Goal: Find specific page/section: Find specific page/section

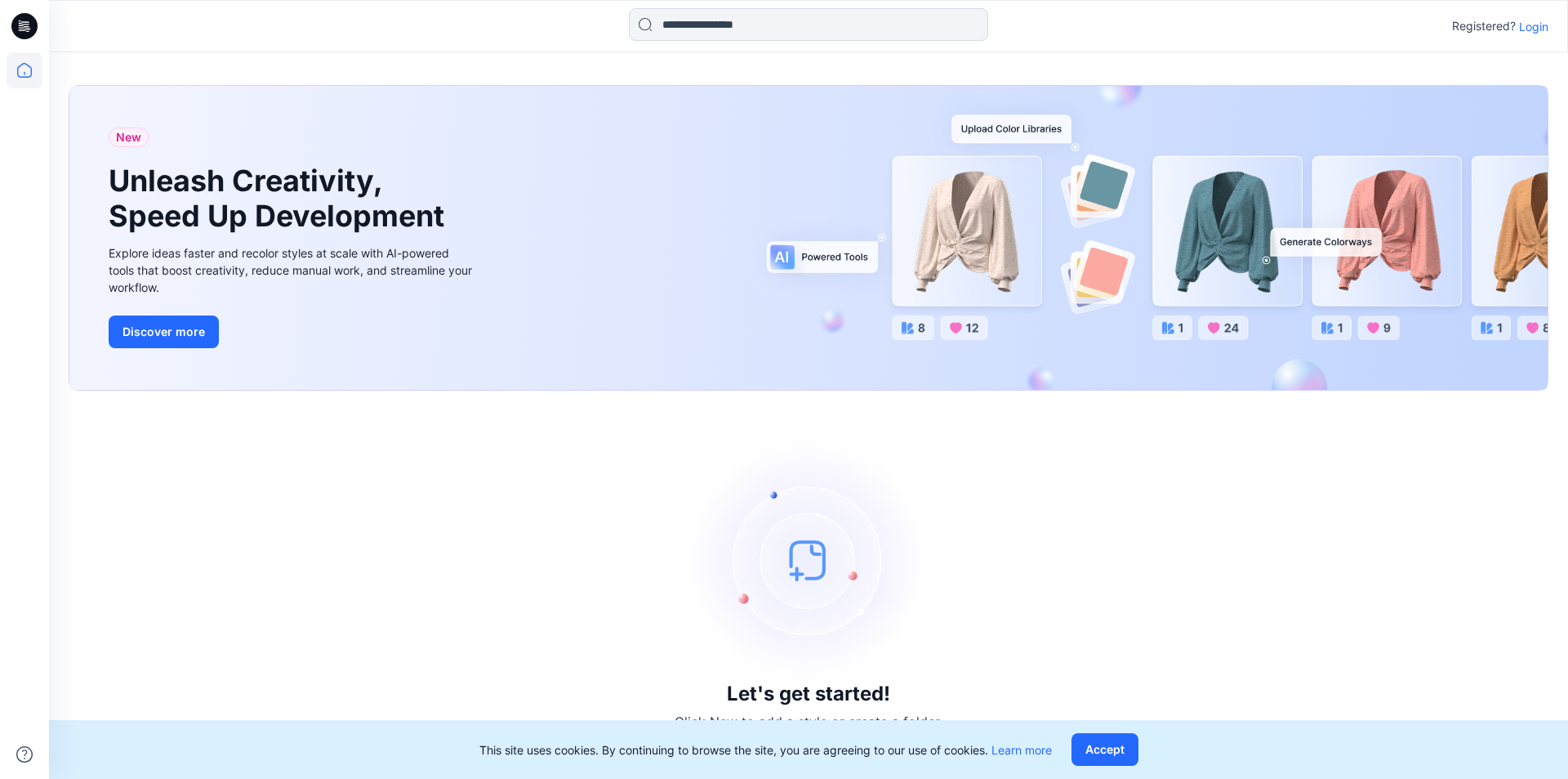
click at [1523, 28] on p "Login" at bounding box center [1533, 27] width 29 height 17
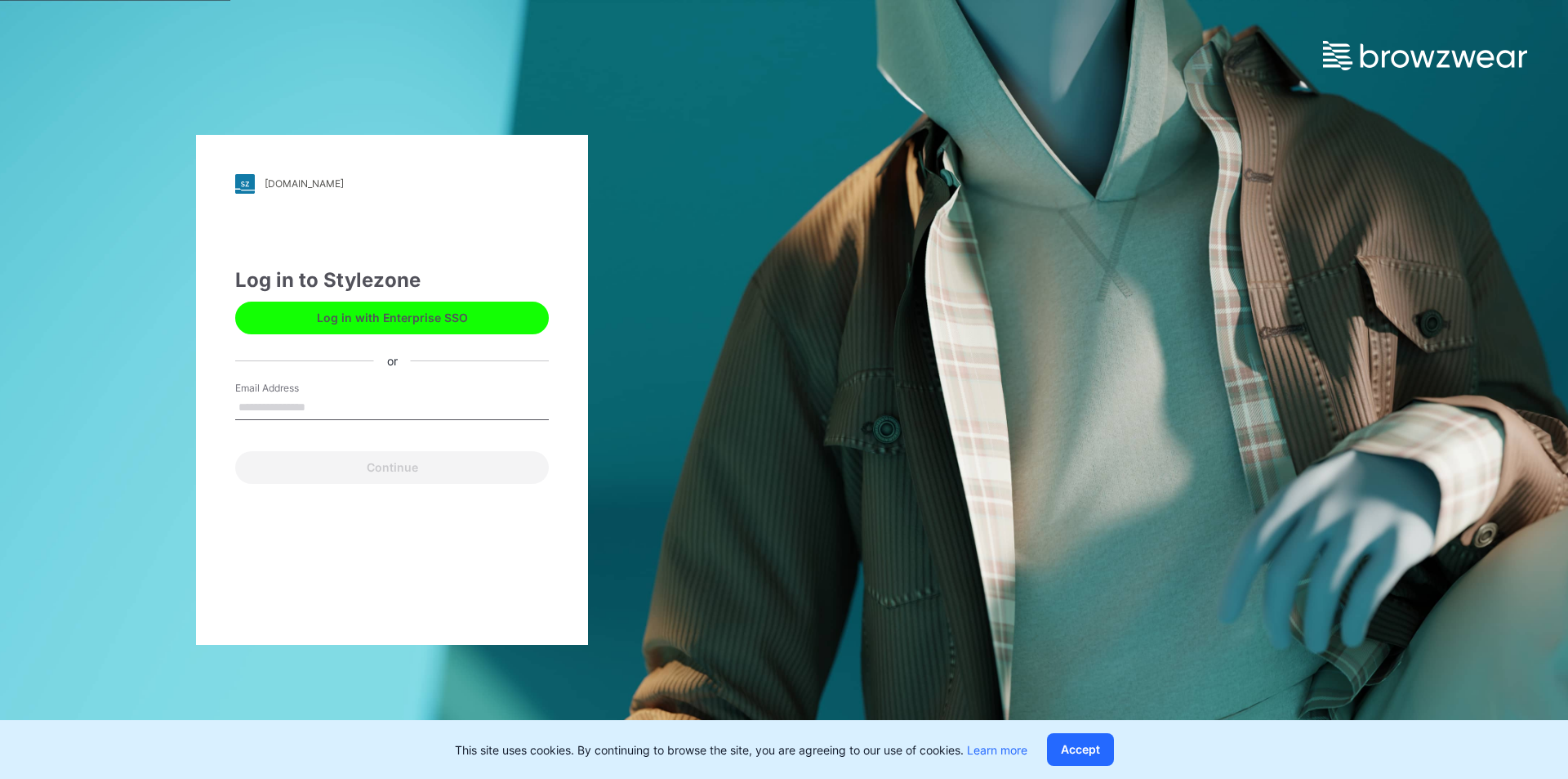
click at [312, 409] on input "Email Address" at bounding box center [391, 407] width 314 height 24
type input "**********"
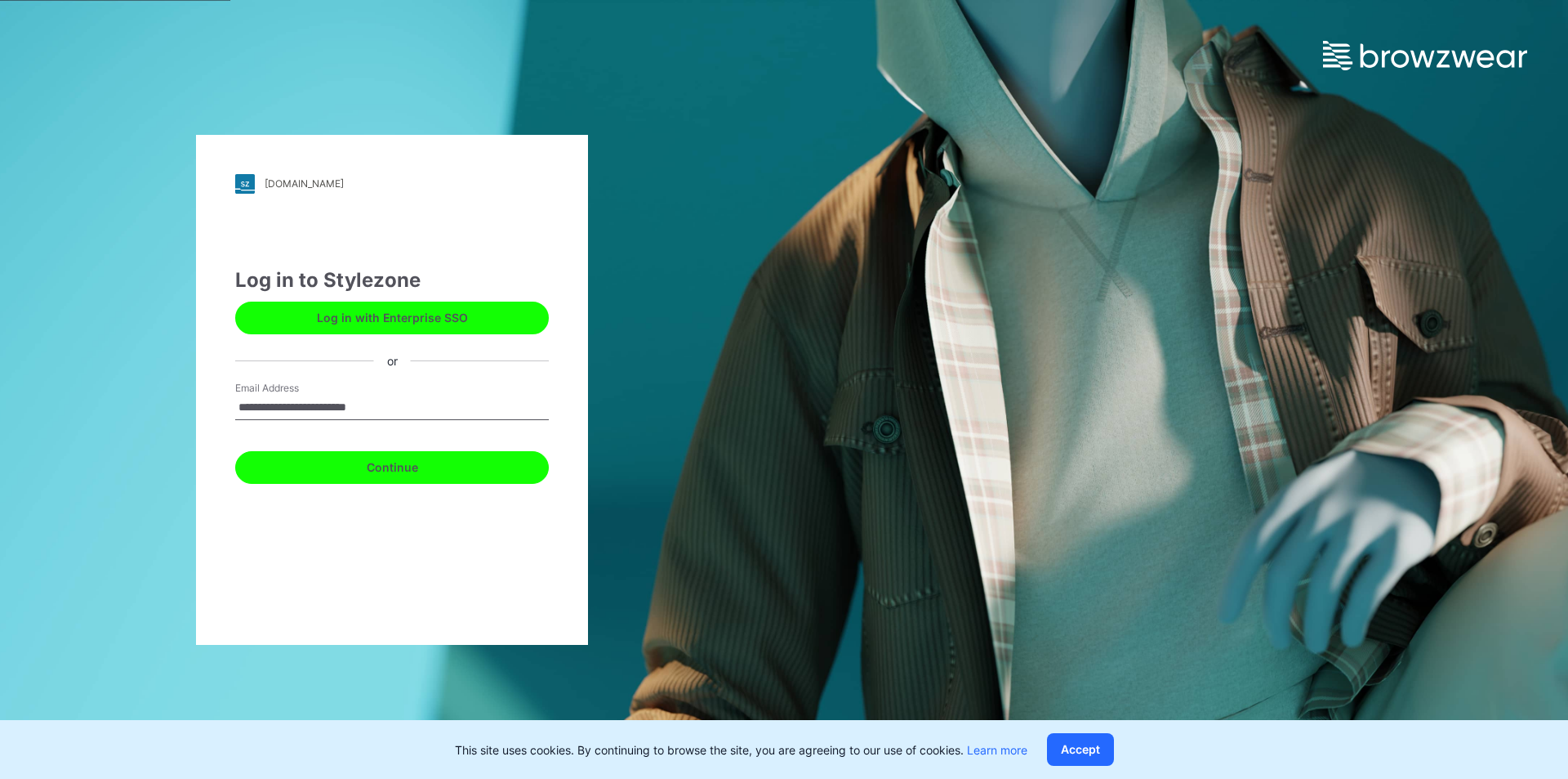
click at [348, 465] on button "Continue" at bounding box center [391, 467] width 314 height 33
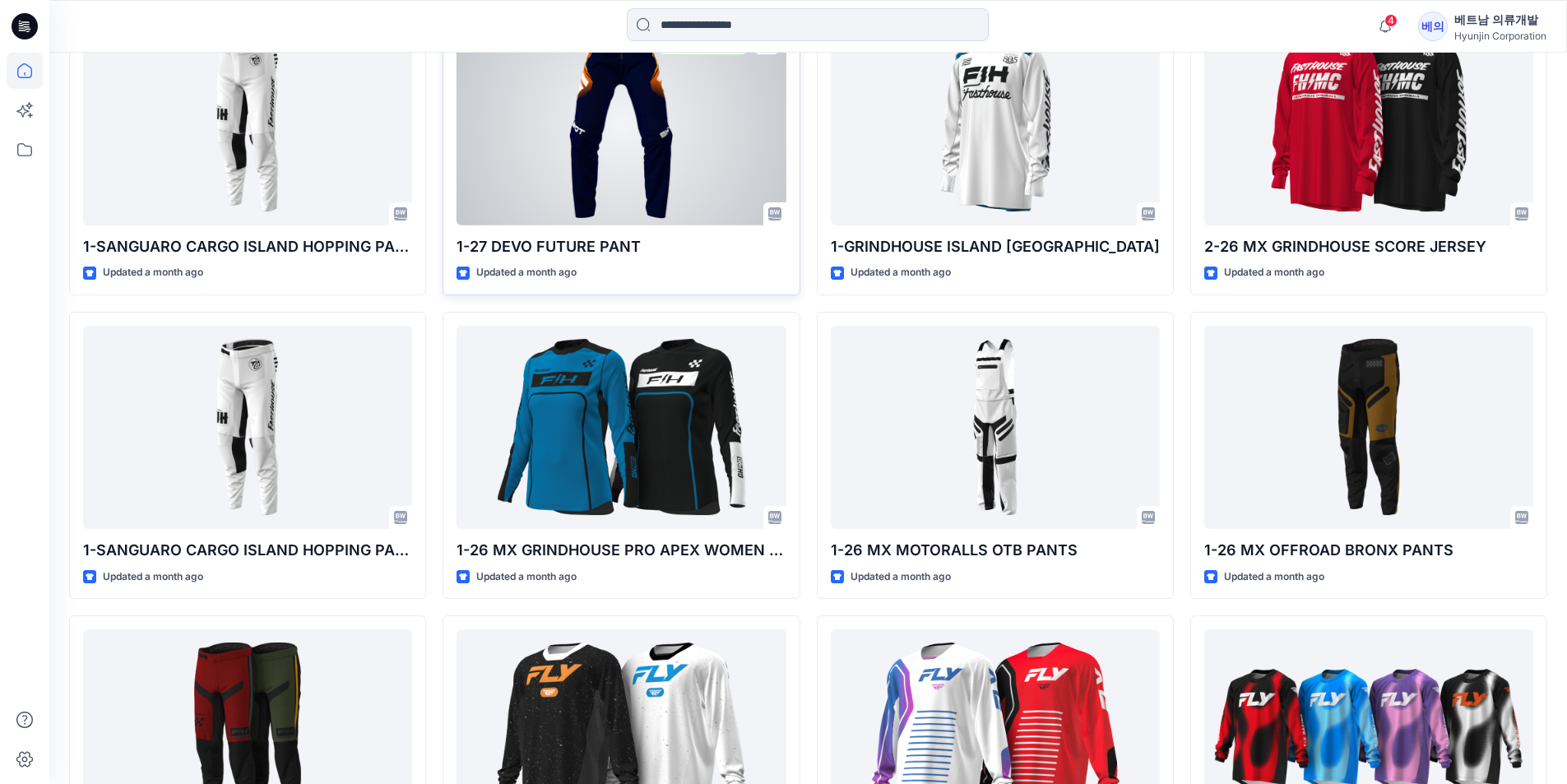
scroll to position [4812, 0]
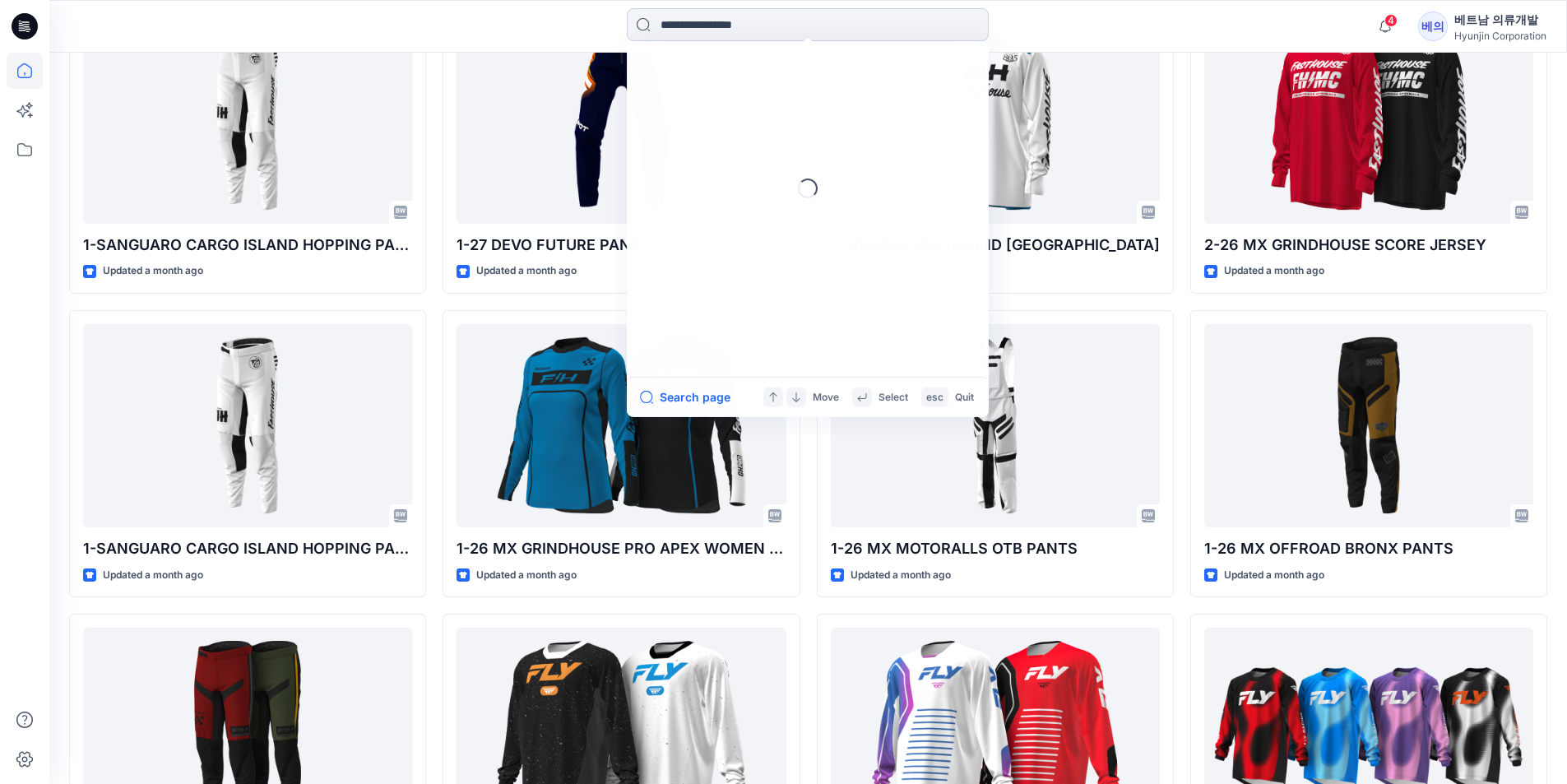
click at [687, 28] on input at bounding box center [808, 24] width 362 height 33
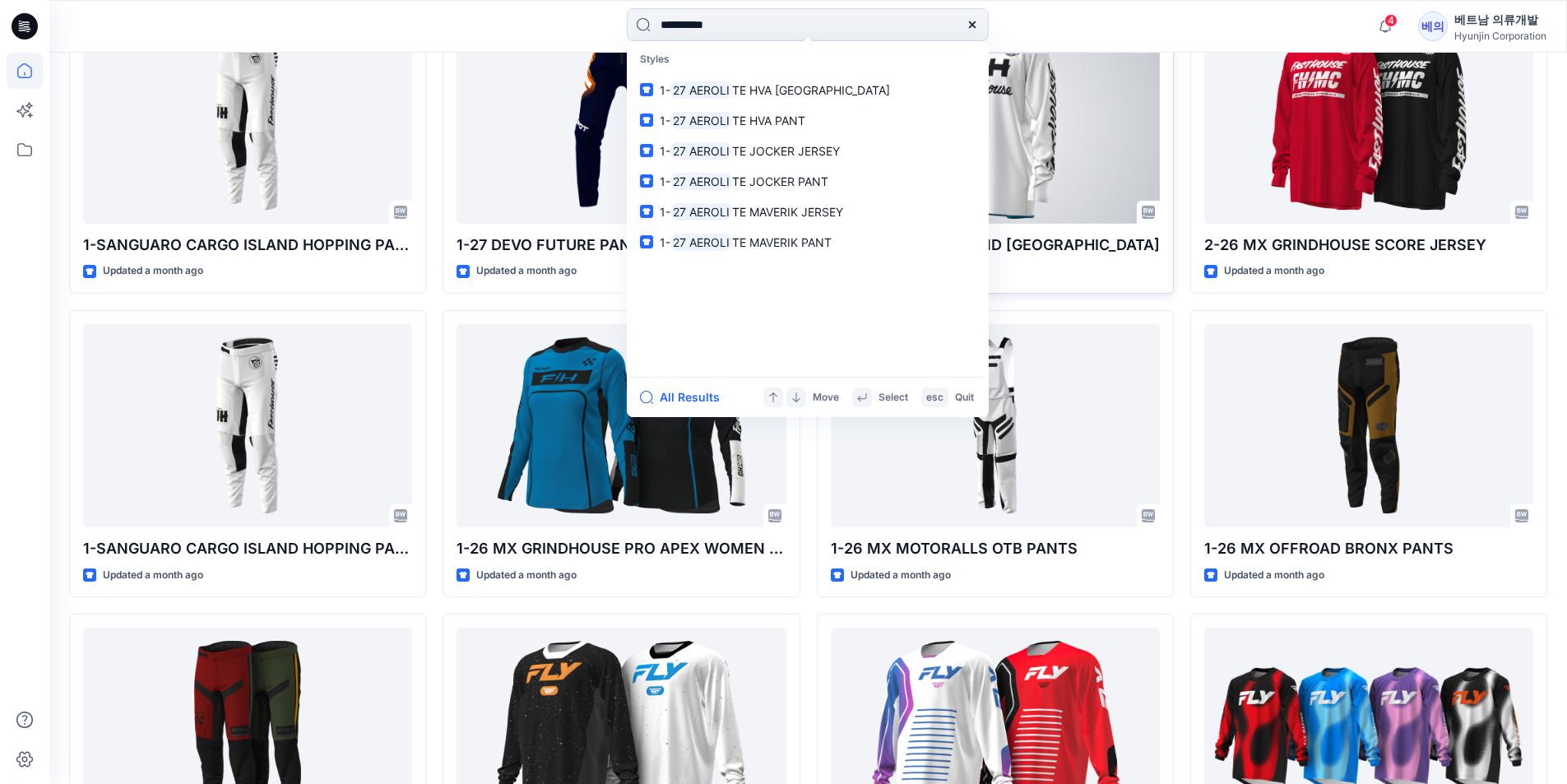
type input "**********"
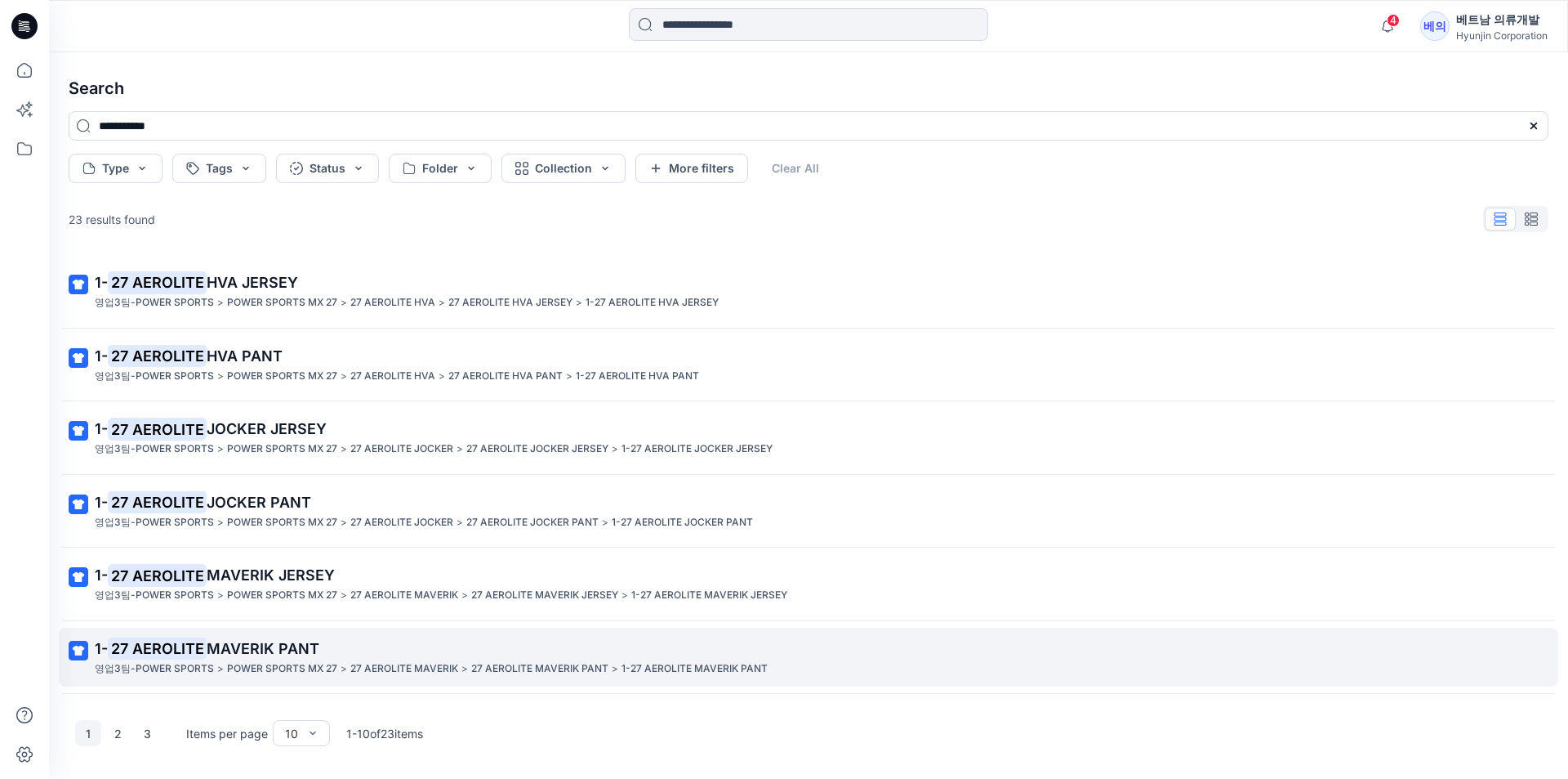
click at [278, 644] on span "MAVERIK PANT" at bounding box center [263, 649] width 113 height 17
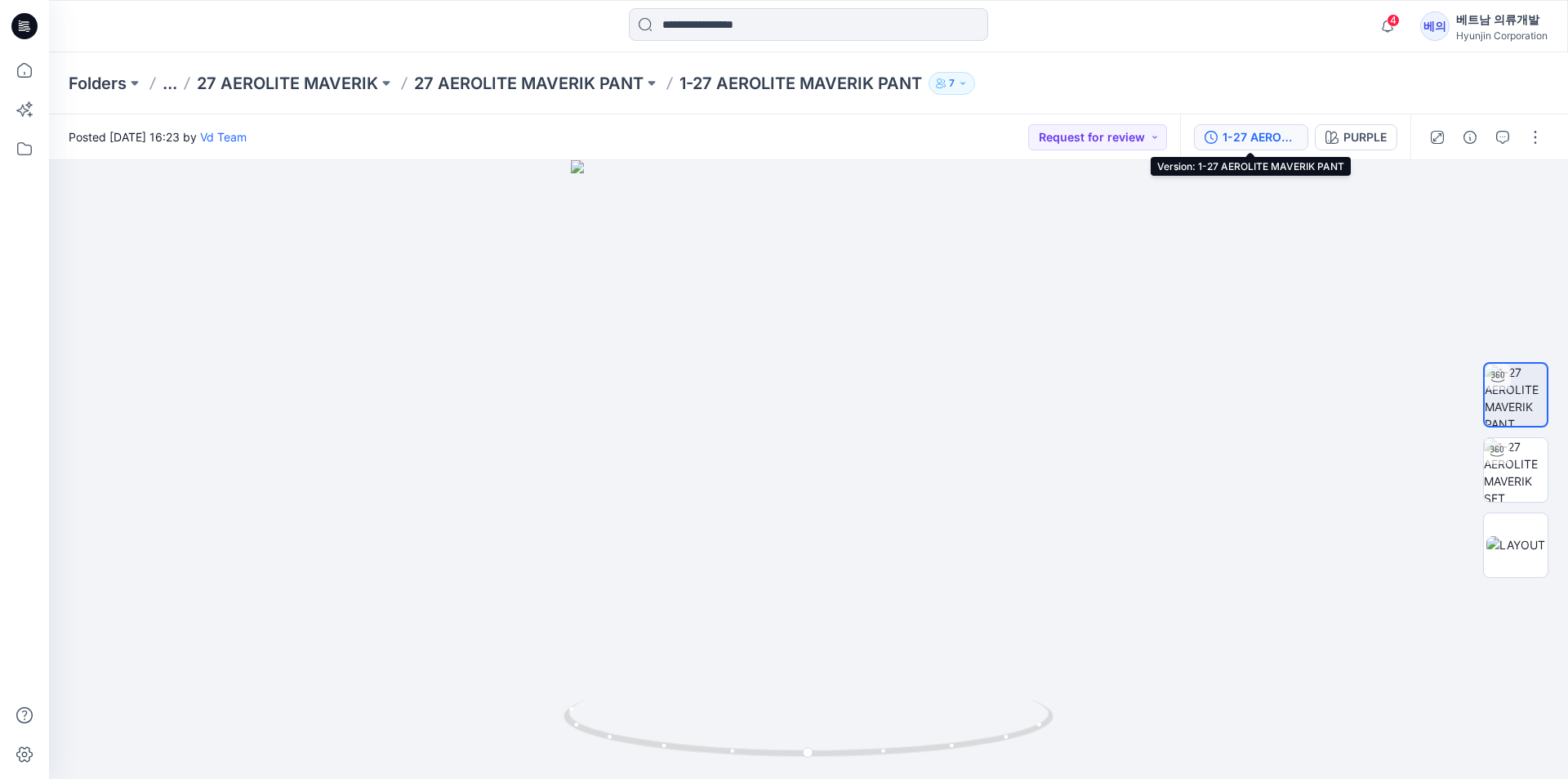
click at [1254, 145] on div "1-27 AEROLITE MAVERIK PANT" at bounding box center [1259, 137] width 75 height 18
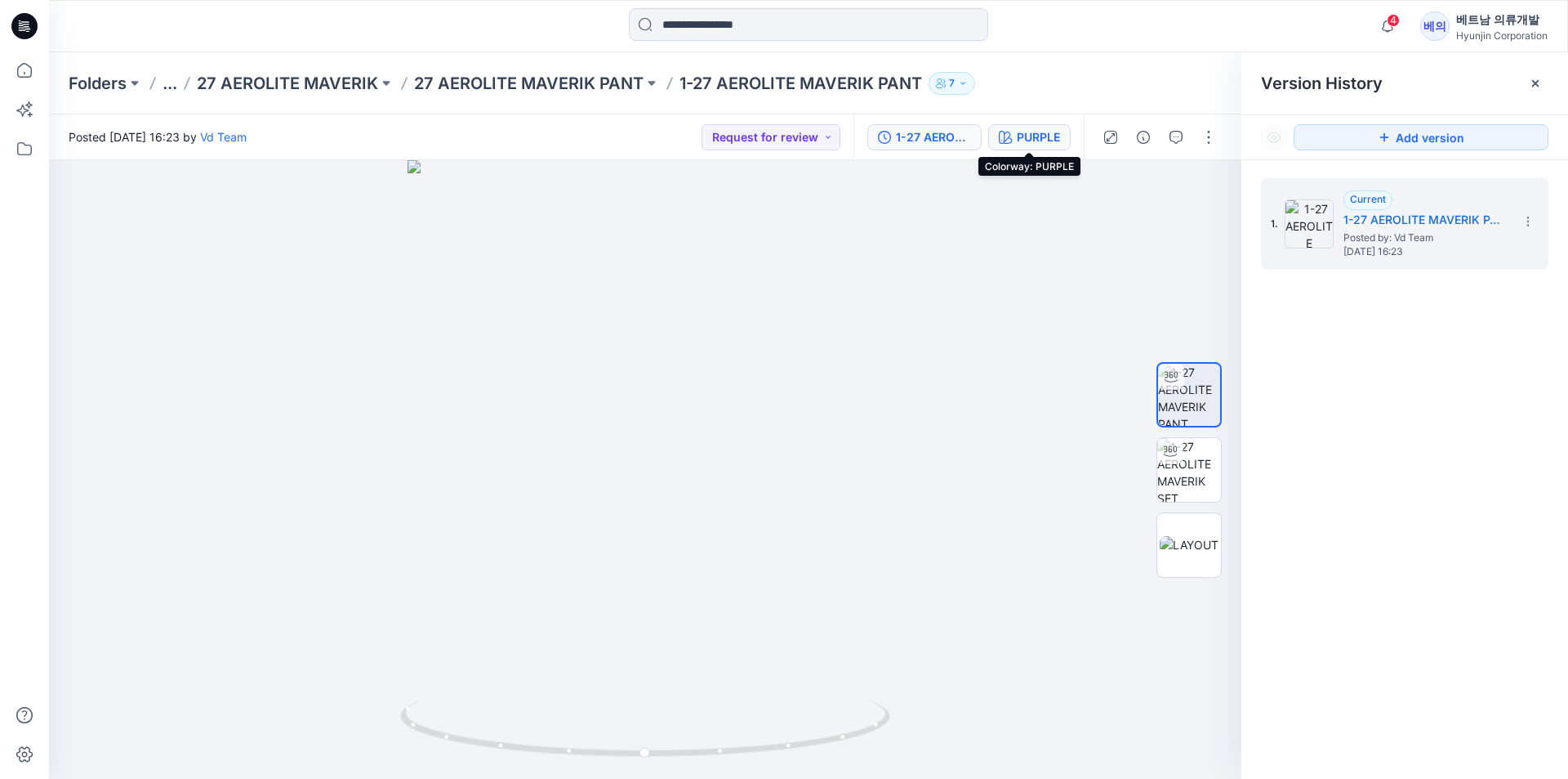
click at [1032, 142] on div "PURPLE" at bounding box center [1038, 137] width 44 height 18
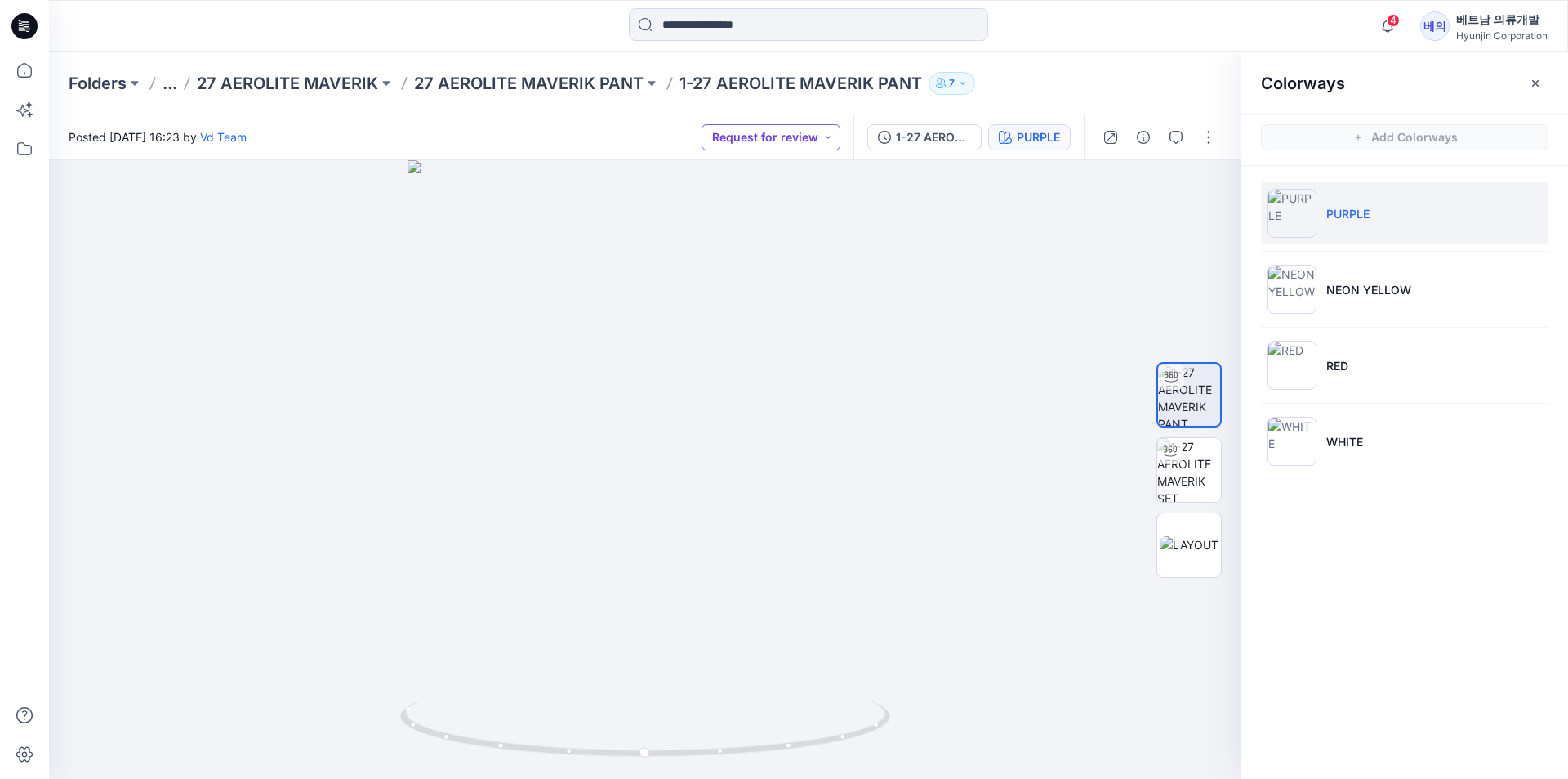
click at [815, 146] on button "Request for review" at bounding box center [770, 137] width 139 height 26
click at [557, 83] on p "27 AEROLITE MAVERIK PANT" at bounding box center [528, 84] width 229 height 23
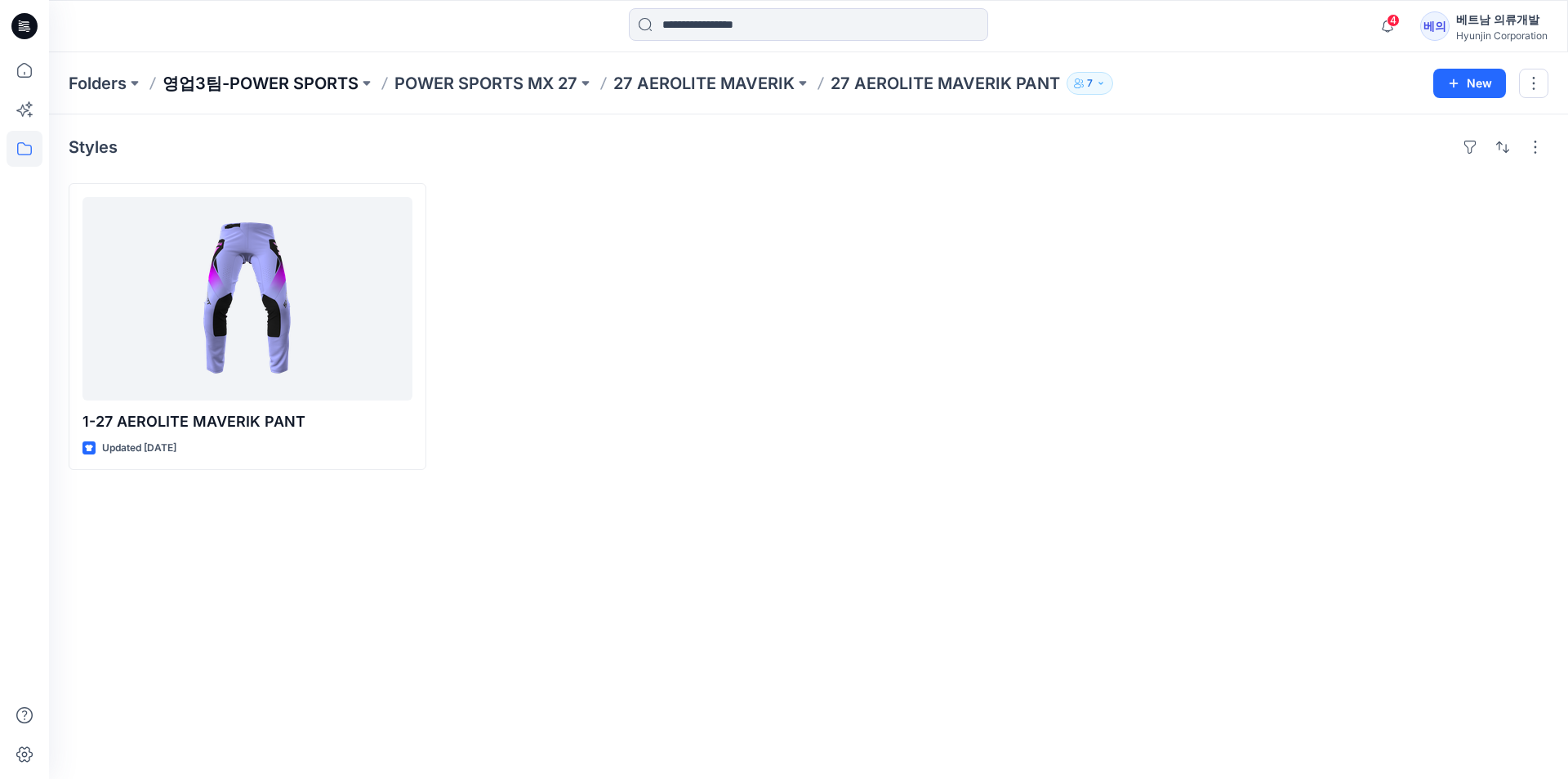
click at [323, 90] on p "영업3팀-POWER SPORTS" at bounding box center [260, 84] width 196 height 23
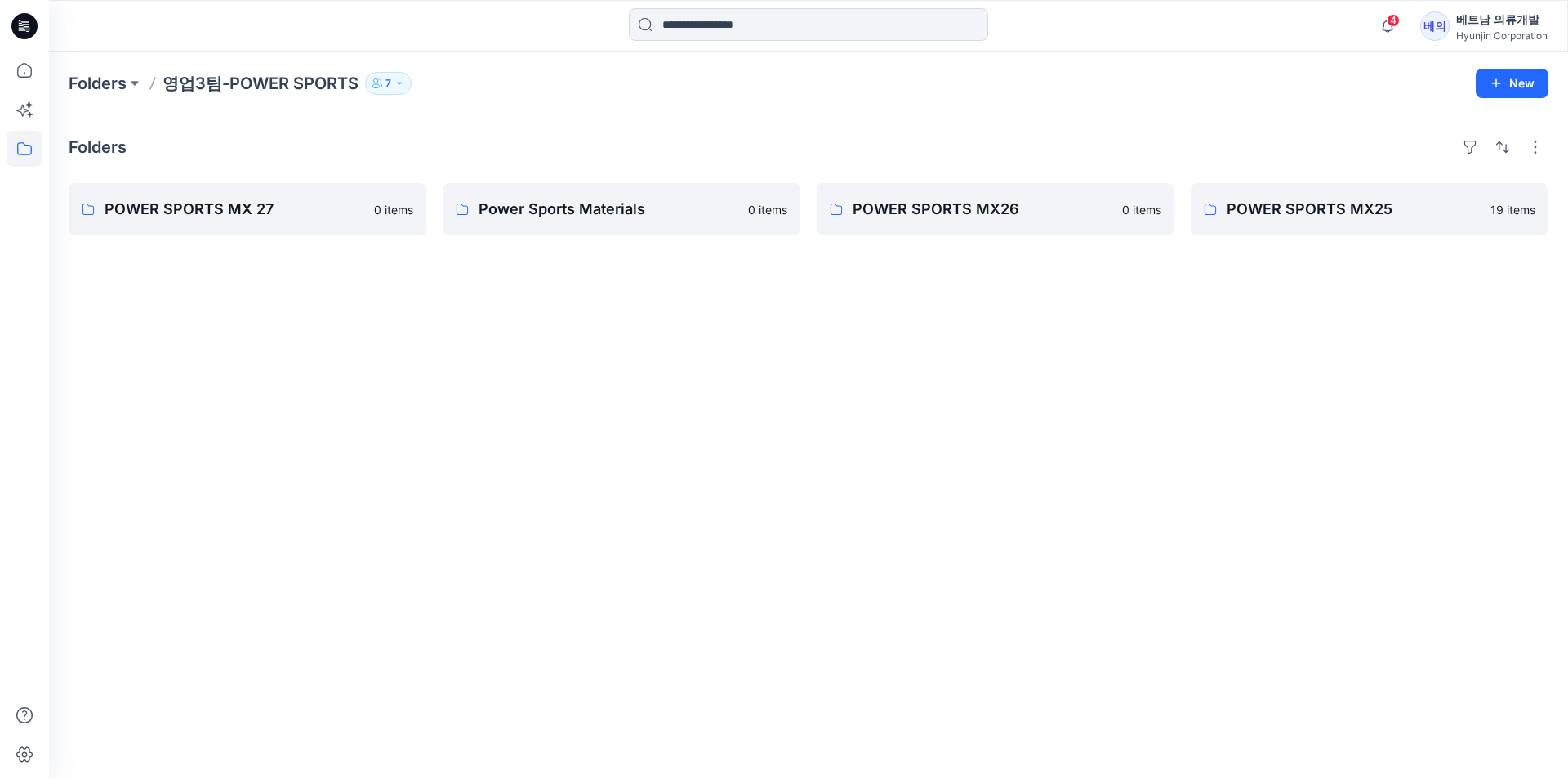
click at [275, 179] on div "Folders POWER SPORTS MX 27 0 items Power Sports Materials 0 items POWER SPORTS …" at bounding box center [808, 447] width 1518 height 664
click at [274, 218] on p "POWER SPORTS MX 27" at bounding box center [246, 210] width 283 height 23
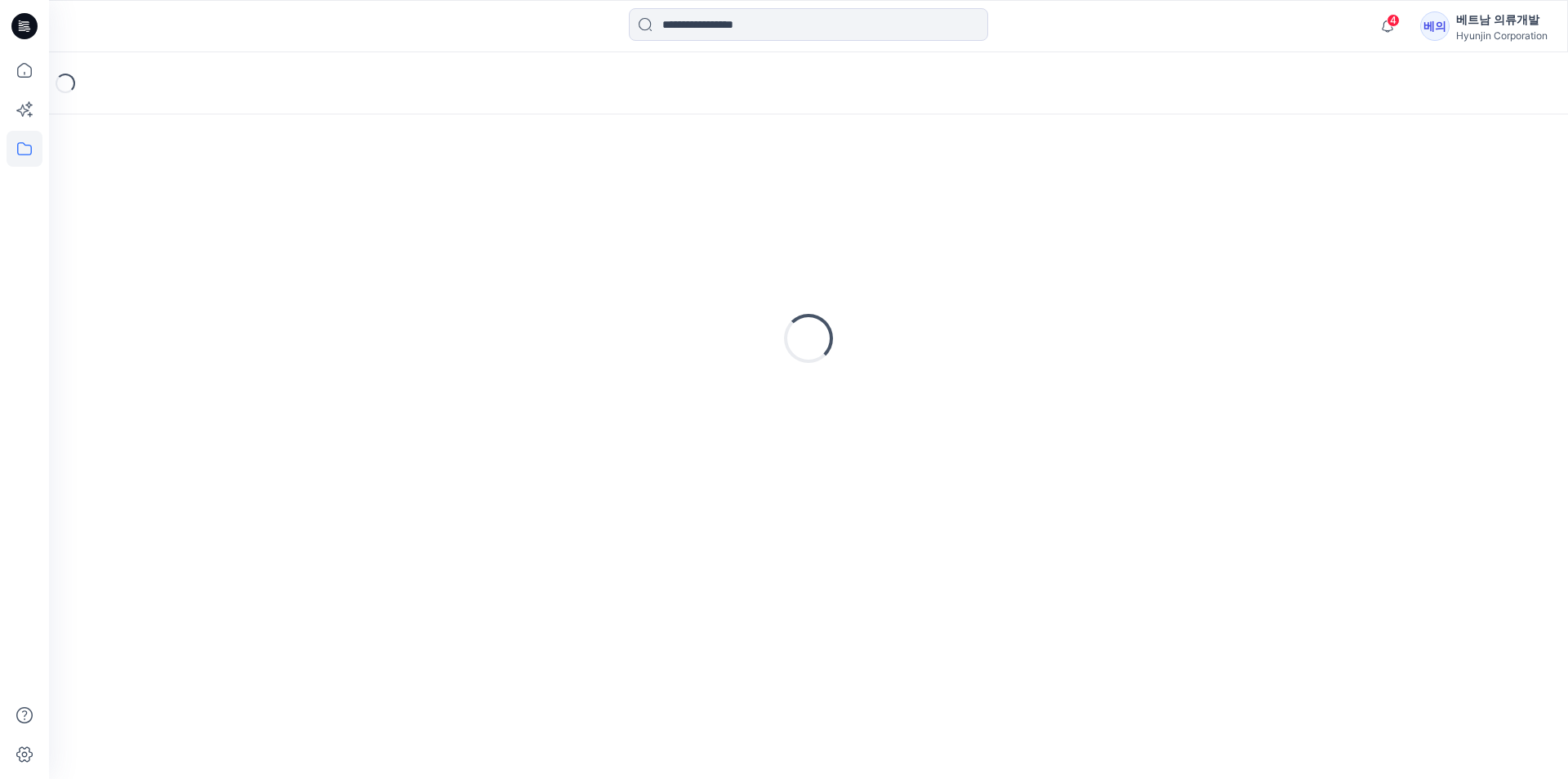
click at [274, 218] on div "Loading..." at bounding box center [809, 338] width 1480 height 409
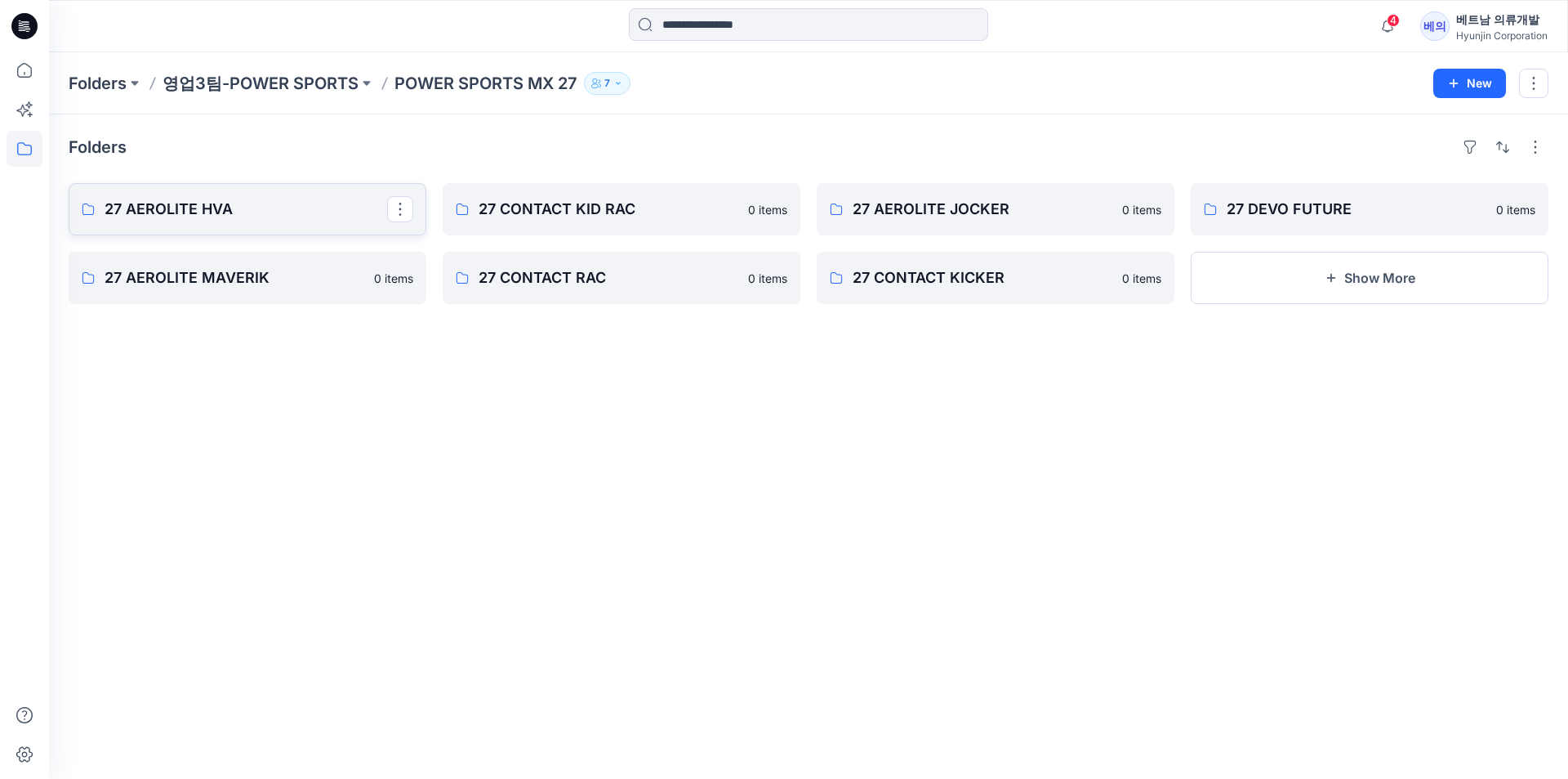
click at [273, 218] on p "27 AEROLITE HVA" at bounding box center [246, 210] width 283 height 23
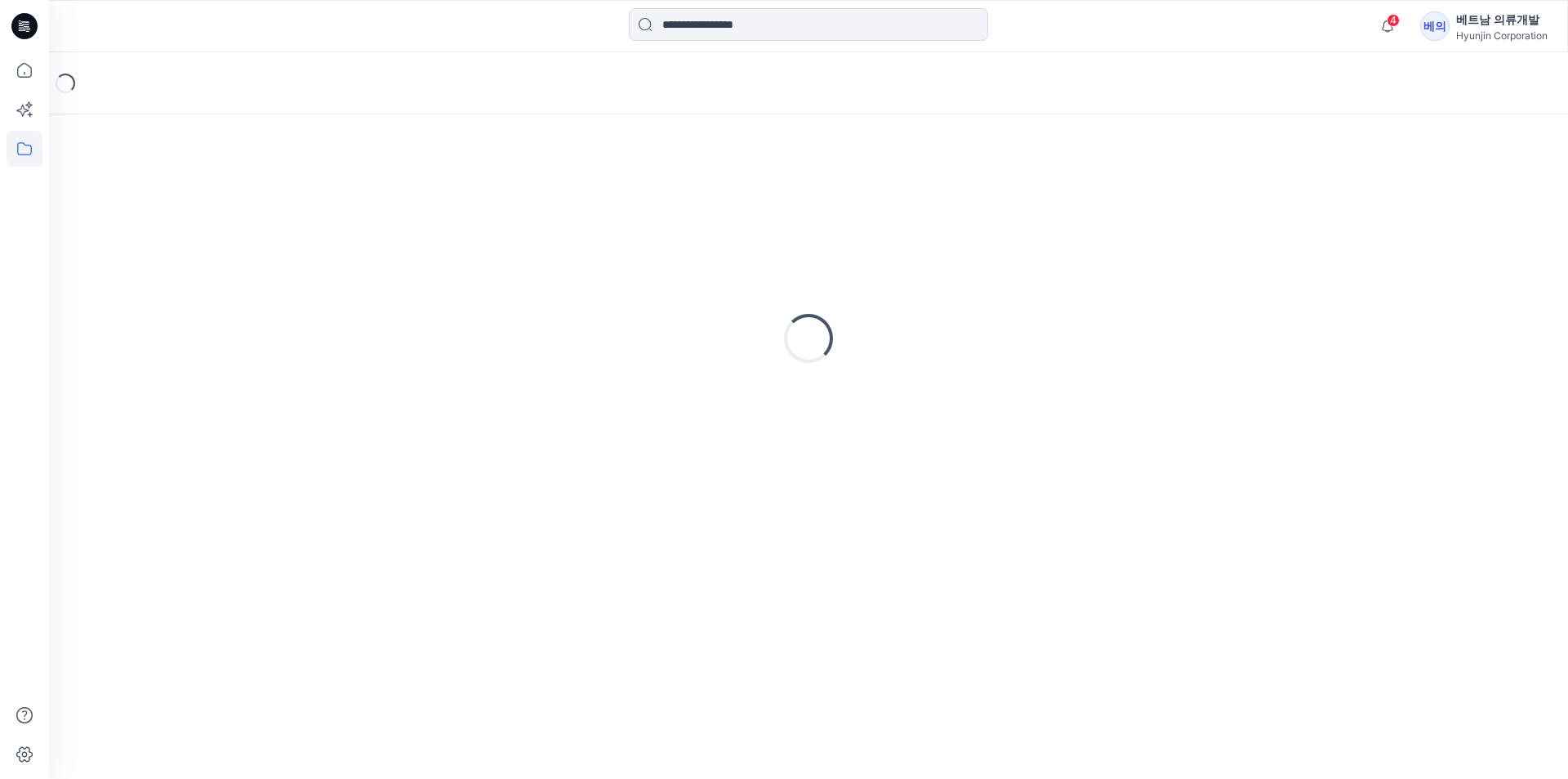
click at [273, 218] on div "Loading..." at bounding box center [809, 338] width 1480 height 409
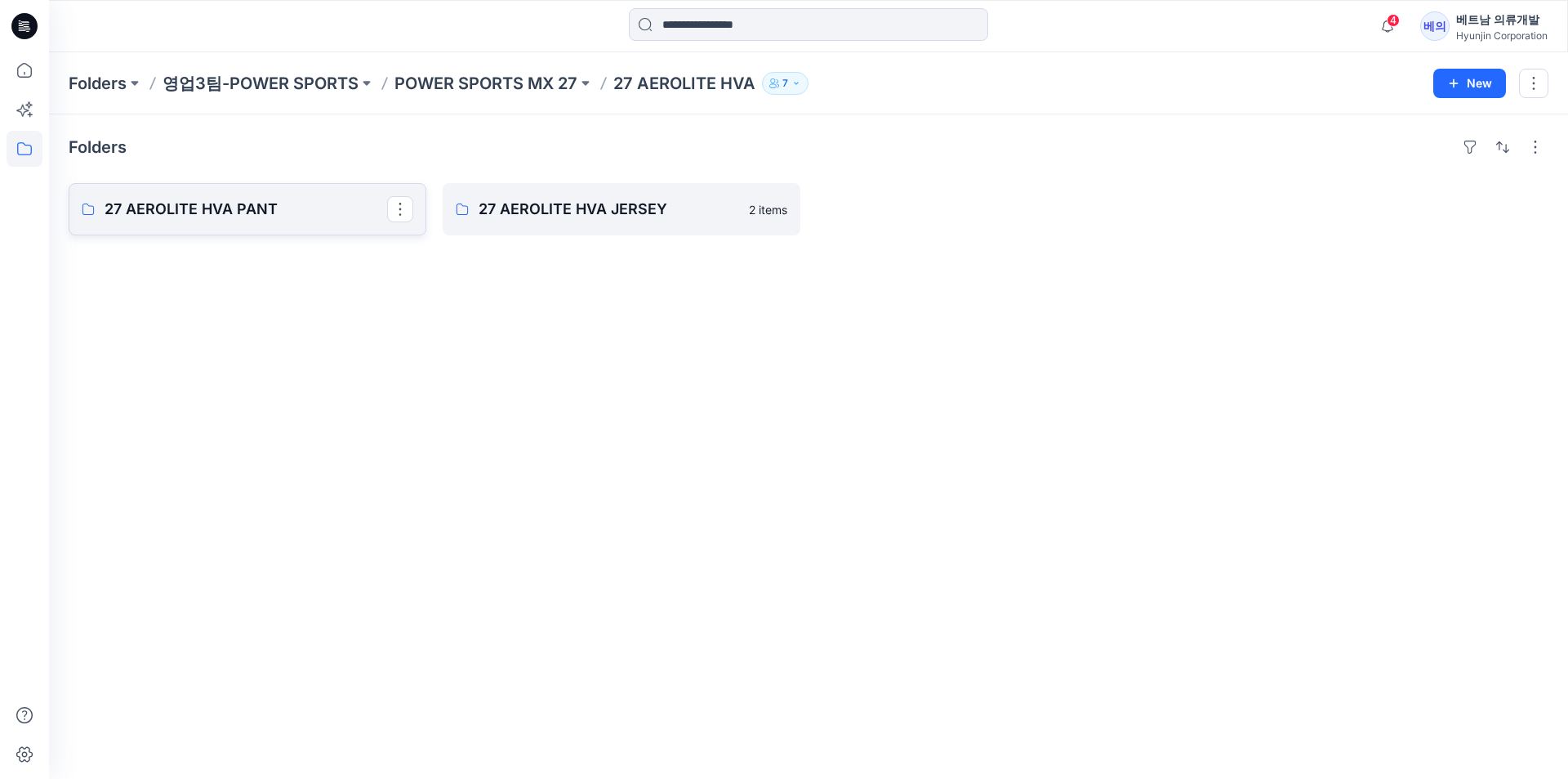
click at [273, 218] on p "27 AEROLITE HVA PANT" at bounding box center [246, 210] width 283 height 23
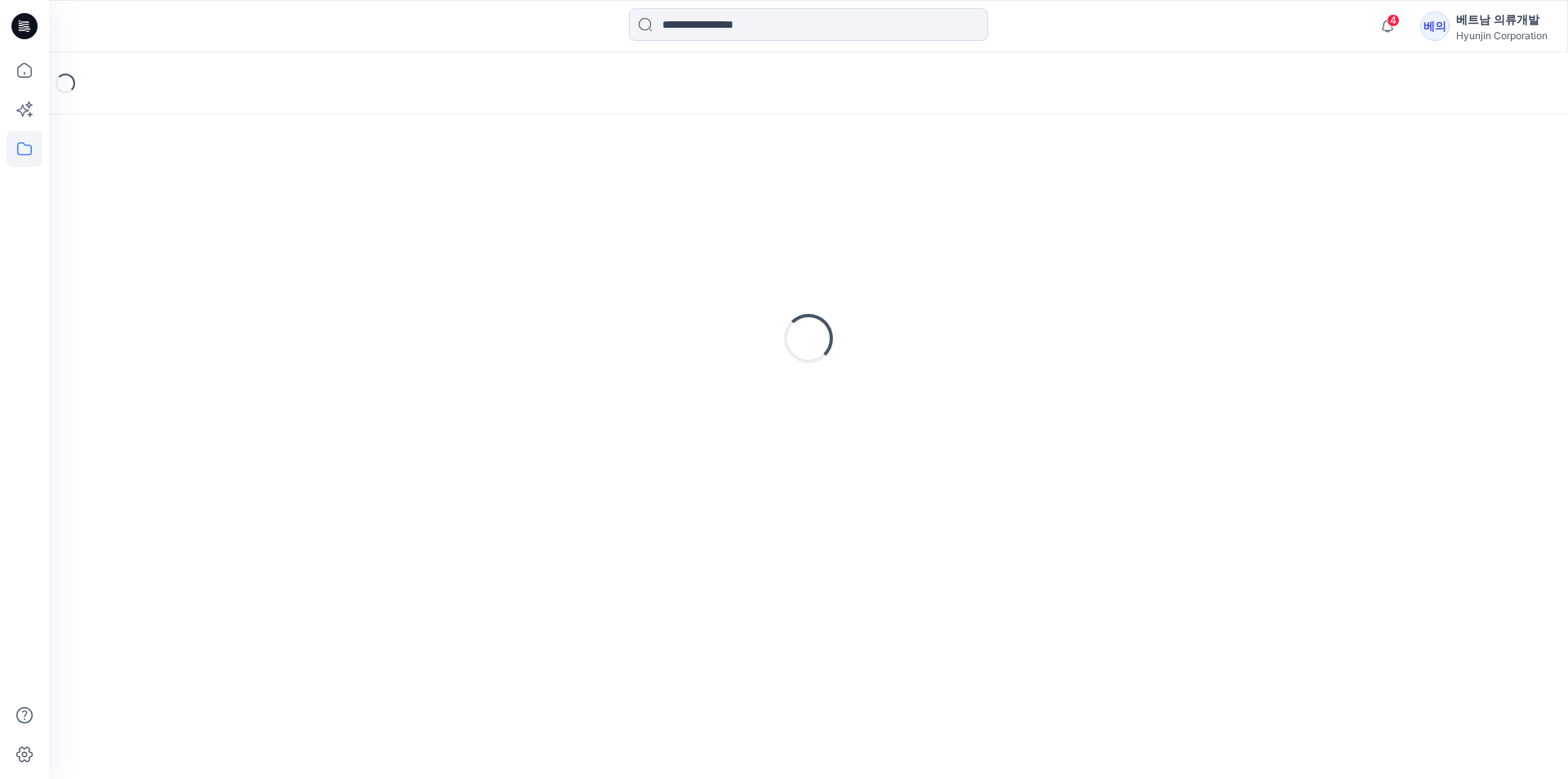
click at [273, 218] on div "Loading..." at bounding box center [809, 338] width 1480 height 409
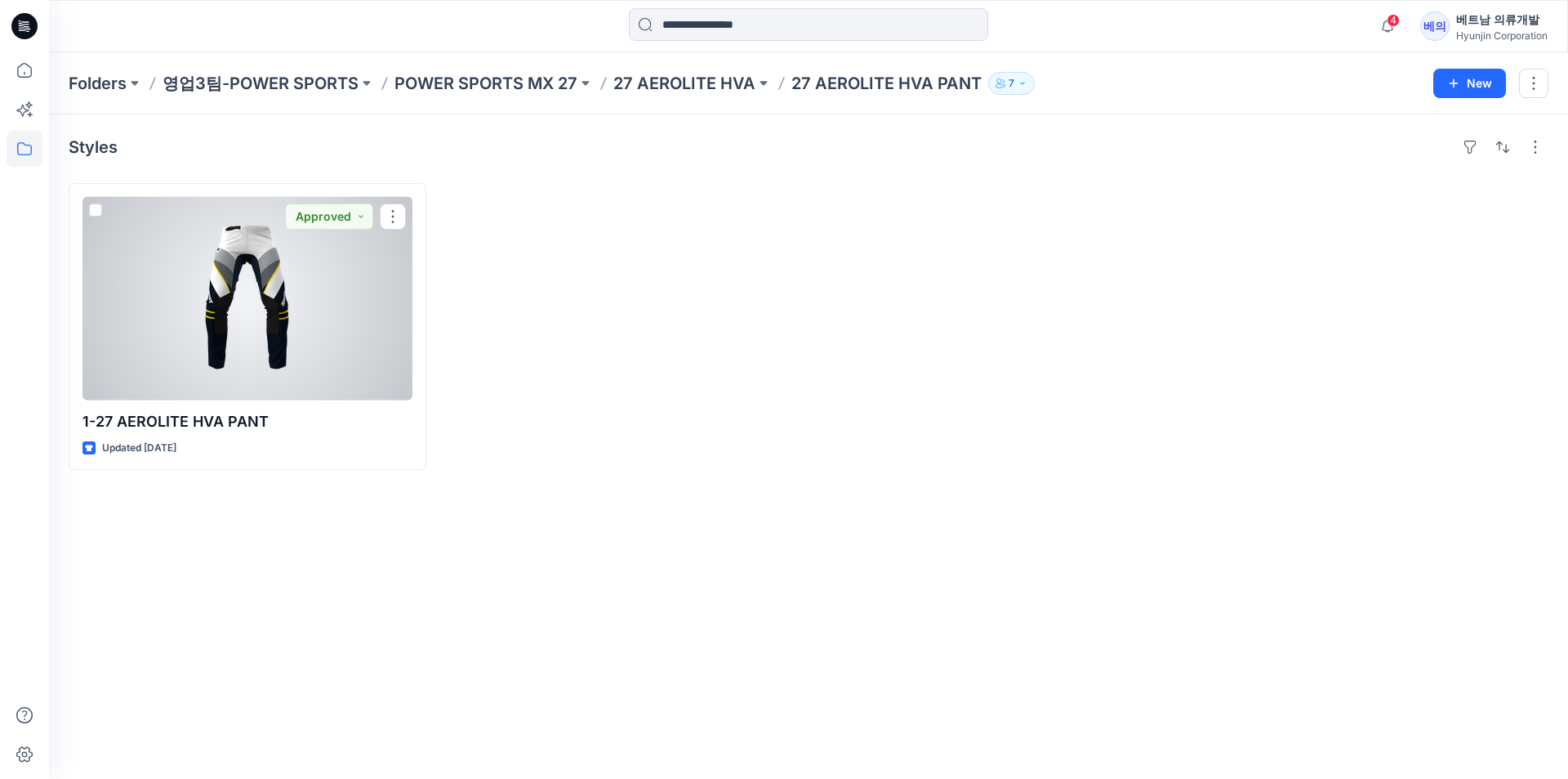
click at [273, 218] on div at bounding box center [248, 298] width 330 height 203
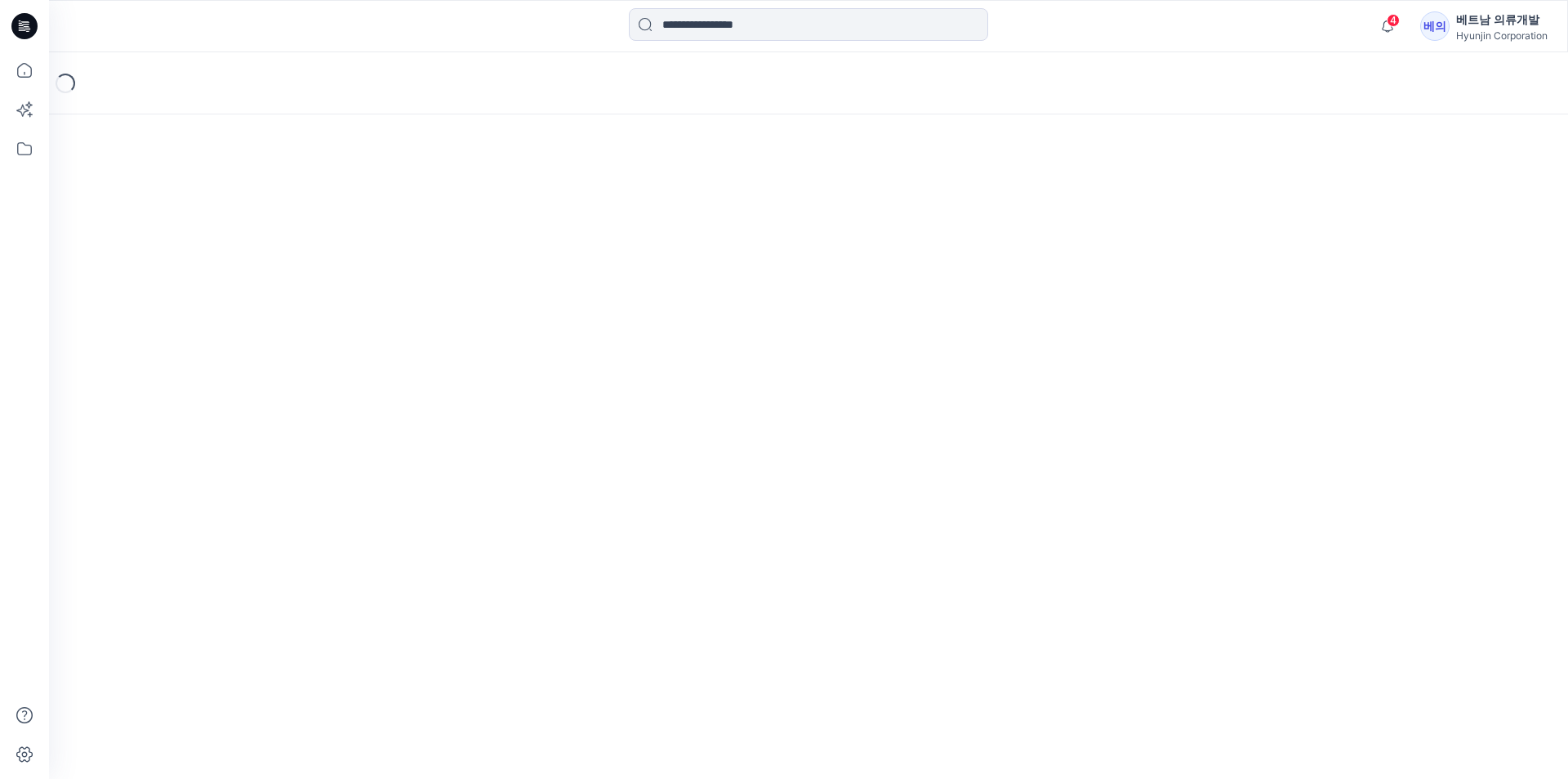
click at [273, 218] on div "Loading..." at bounding box center [808, 416] width 1518 height 727
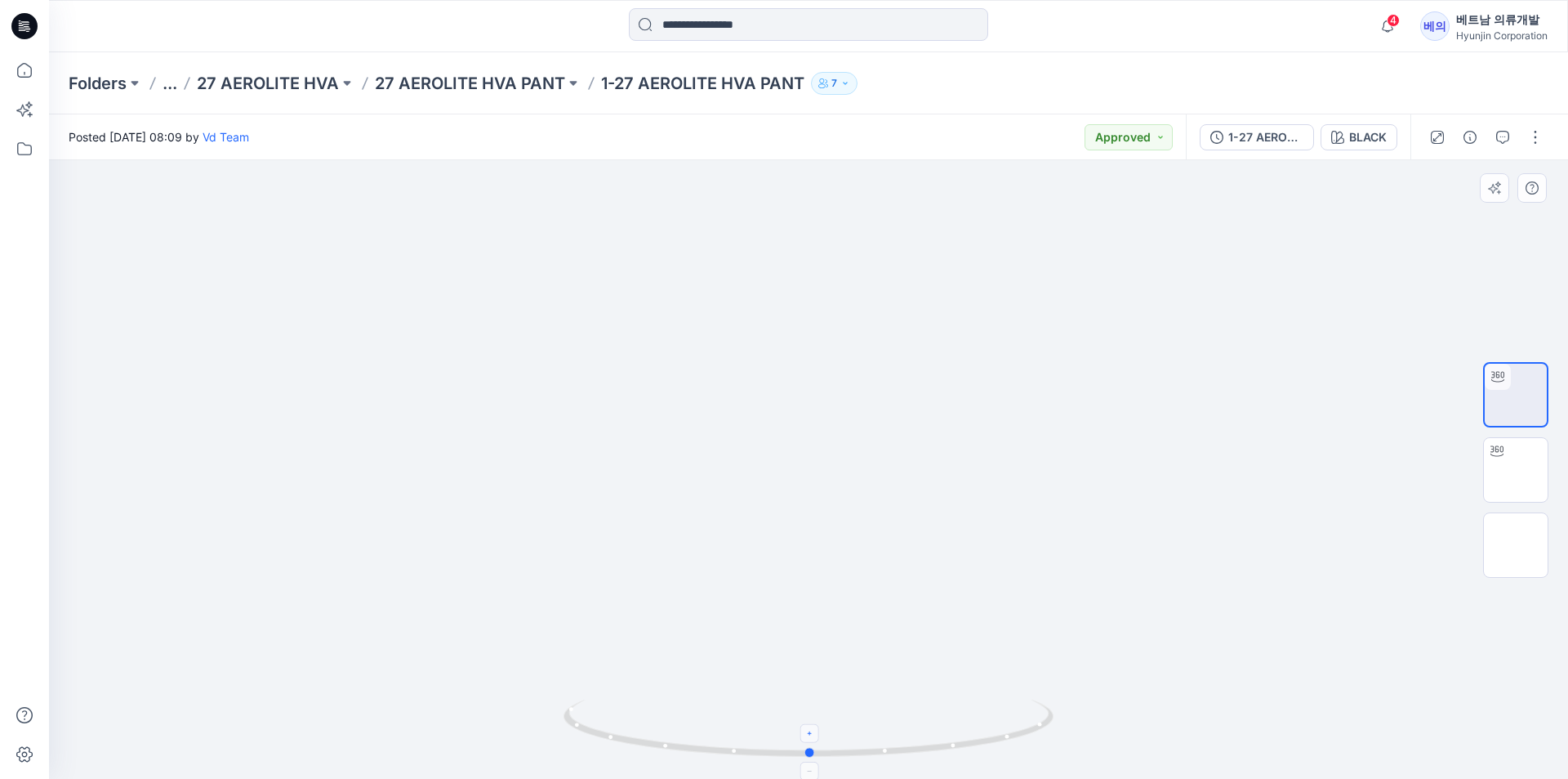
drag, startPoint x: 811, startPoint y: 761, endPoint x: 813, endPoint y: 741, distance: 20.1
click at [813, 741] on div at bounding box center [808, 469] width 1518 height 619
